Goal: Information Seeking & Learning: Learn about a topic

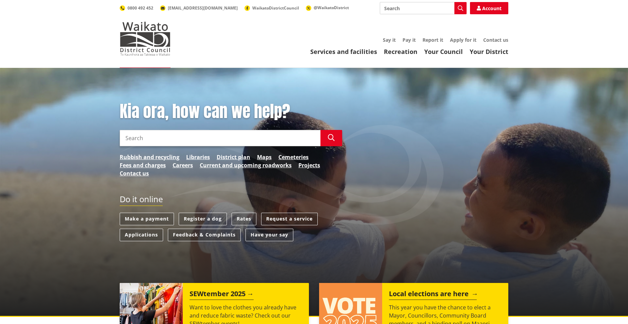
click at [407, 309] on p "This year you have the chance to elect a Mayor, Councillors, Community Board me…" at bounding box center [445, 319] width 113 height 33
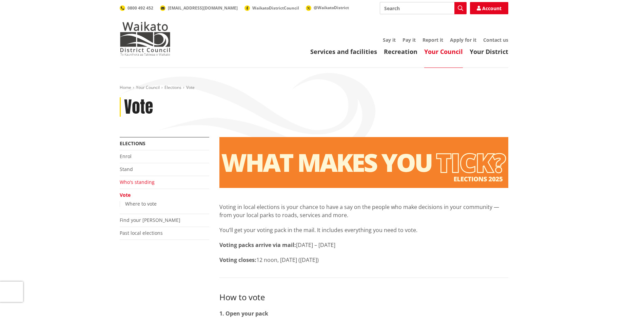
click at [136, 184] on link "Who's standing" at bounding box center [137, 182] width 35 height 6
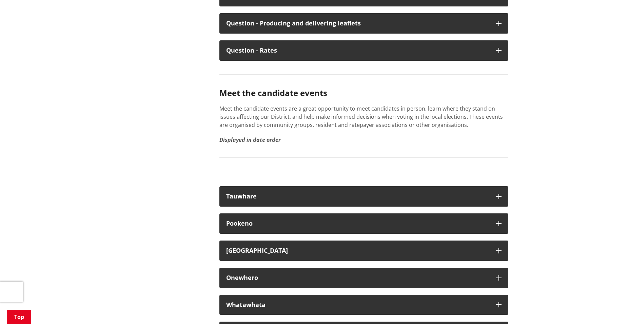
scroll to position [3806, 0]
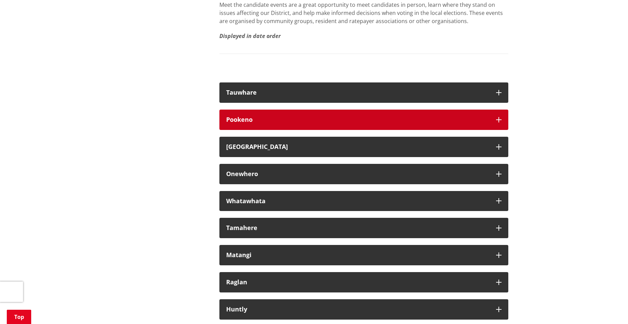
click at [277, 123] on div "Pookeno" at bounding box center [357, 119] width 263 height 7
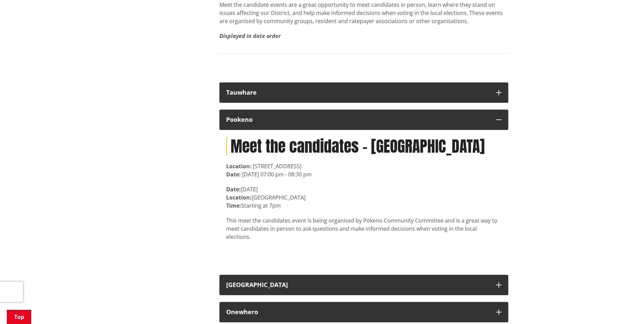
drag, startPoint x: 319, startPoint y: 185, endPoint x: 253, endPoint y: 182, distance: 65.9
click at [253, 170] on span "[STREET_ADDRESS]" at bounding box center [277, 166] width 49 height 7
copy span "[STREET_ADDRESS]"
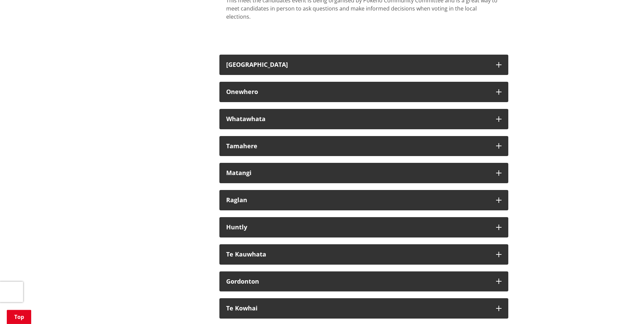
scroll to position [4014, 0]
